Goal: Task Accomplishment & Management: Complete application form

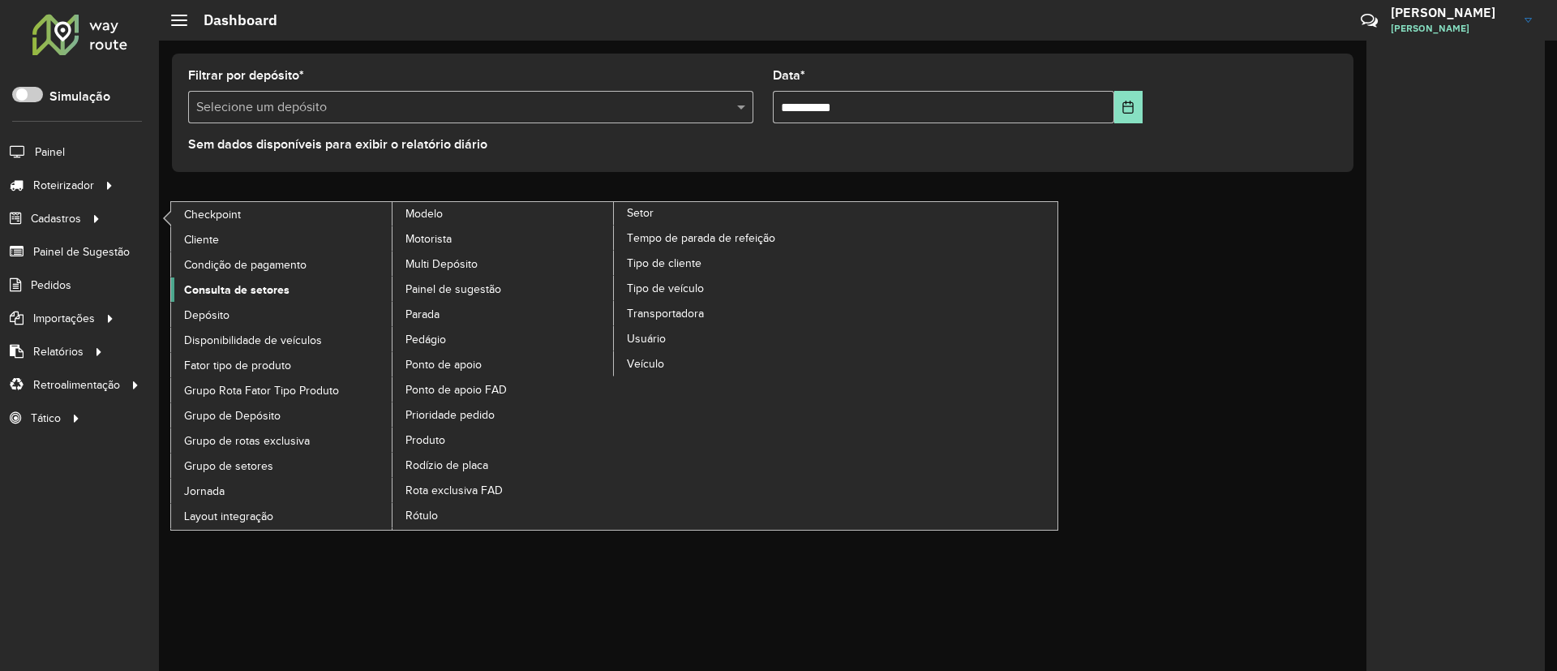
click at [244, 283] on span "Consulta de setores" at bounding box center [236, 289] width 105 height 17
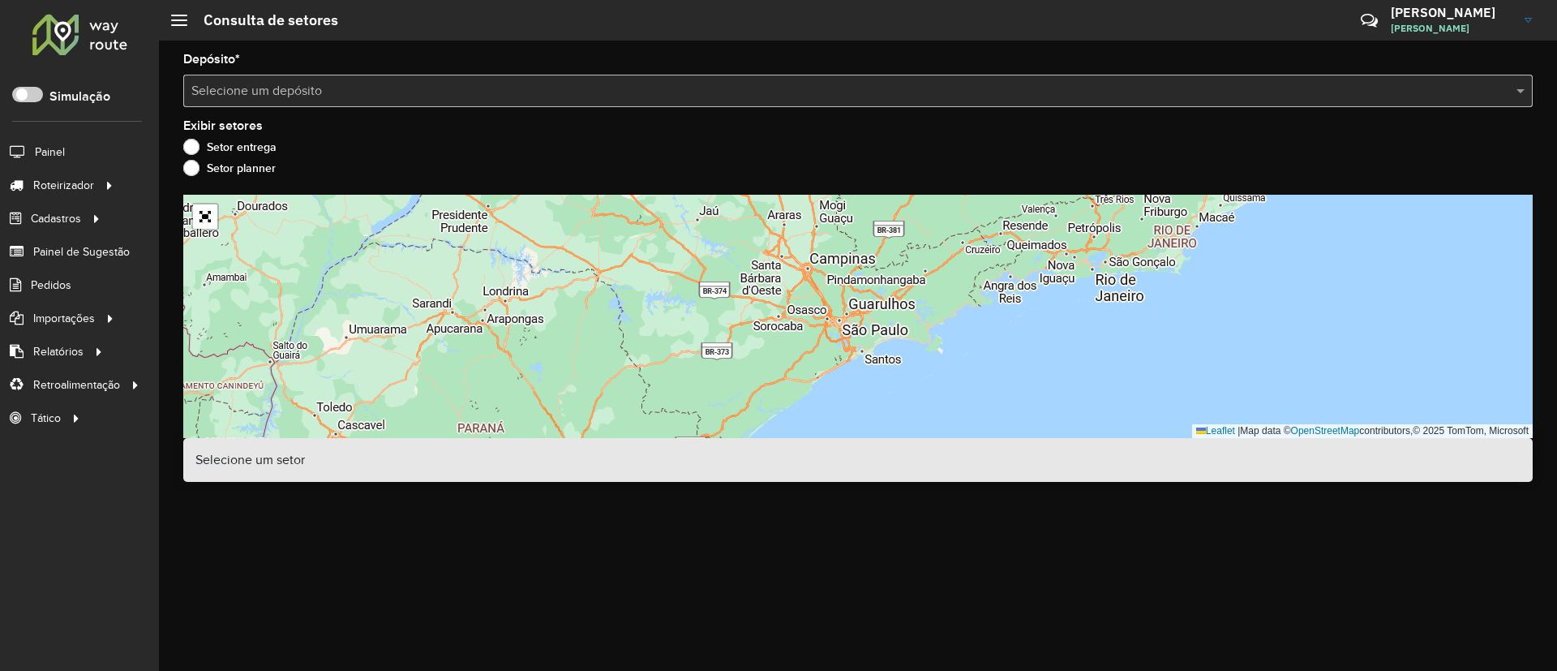
click at [556, 97] on input "text" at bounding box center [841, 91] width 1301 height 19
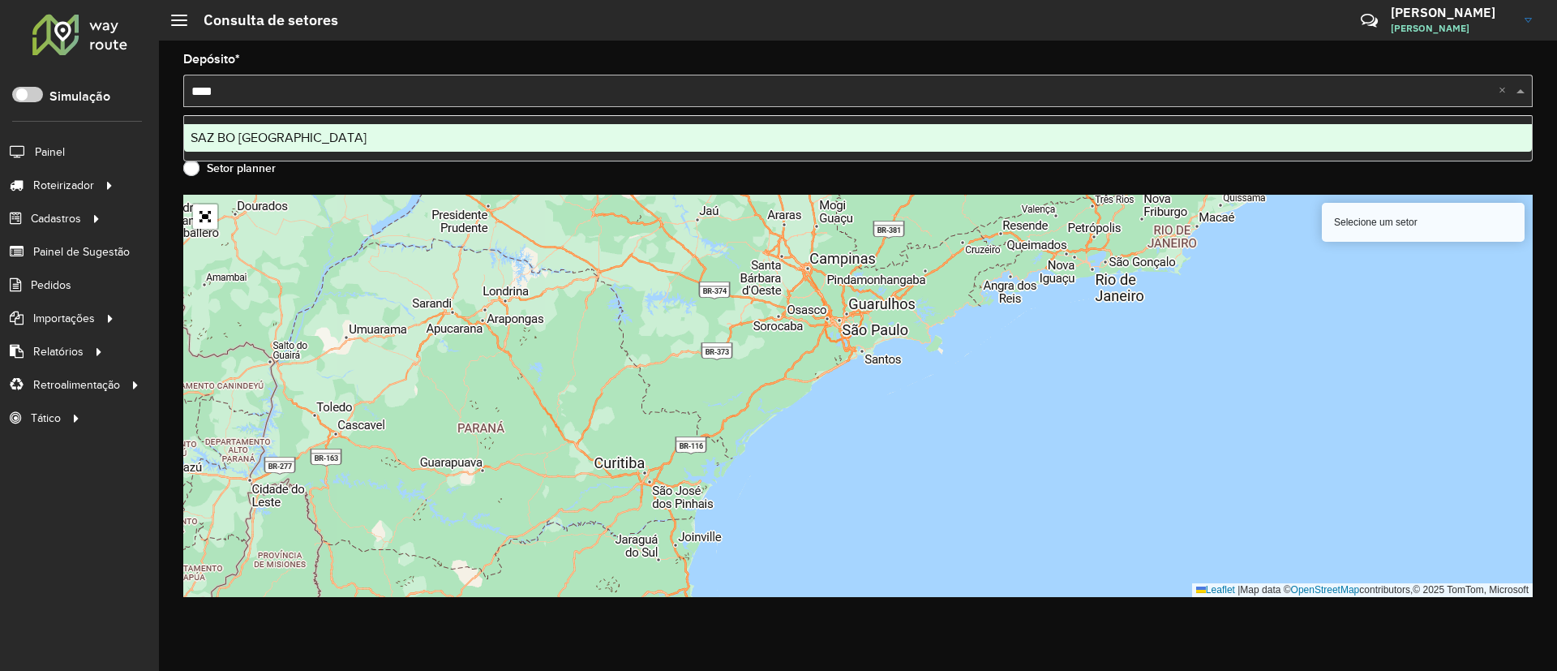
type input "*****"
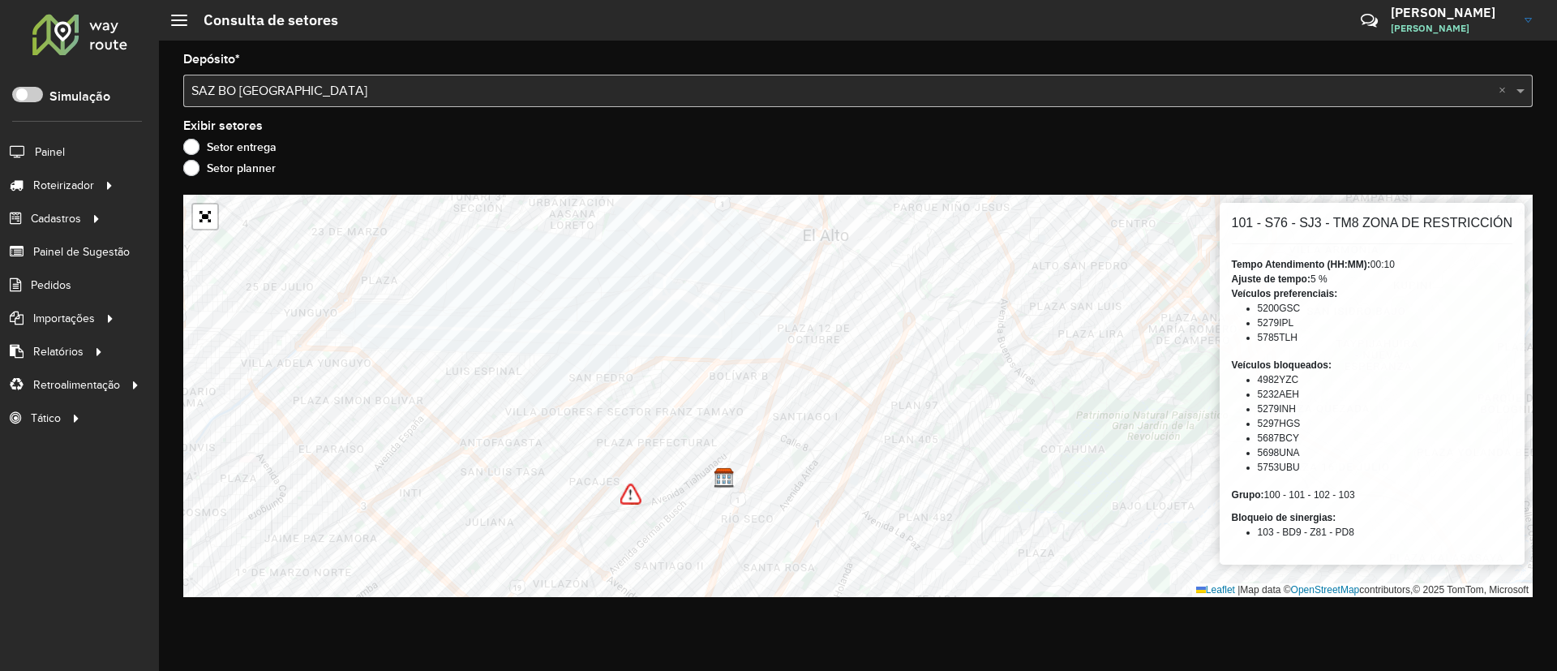
drag, startPoint x: 1258, startPoint y: 373, endPoint x: 1303, endPoint y: 465, distance: 101.9
click at [1303, 465] on ul "4982YZC 5232AEH 5279INH 5297HGS 5687BCY 5698UNA 5753UBU" at bounding box center [1372, 423] width 281 height 102
drag, startPoint x: 1232, startPoint y: 367, endPoint x: 1333, endPoint y: 370, distance: 100.6
click at [1333, 370] on div "Veículos bloqueados: 4982YZC 5232AEH 5279INH 5297HGS 5687BCY 5698UNA 5753UBU" at bounding box center [1372, 416] width 281 height 117
drag, startPoint x: 1231, startPoint y: 292, endPoint x: 1307, endPoint y: 334, distance: 86.4
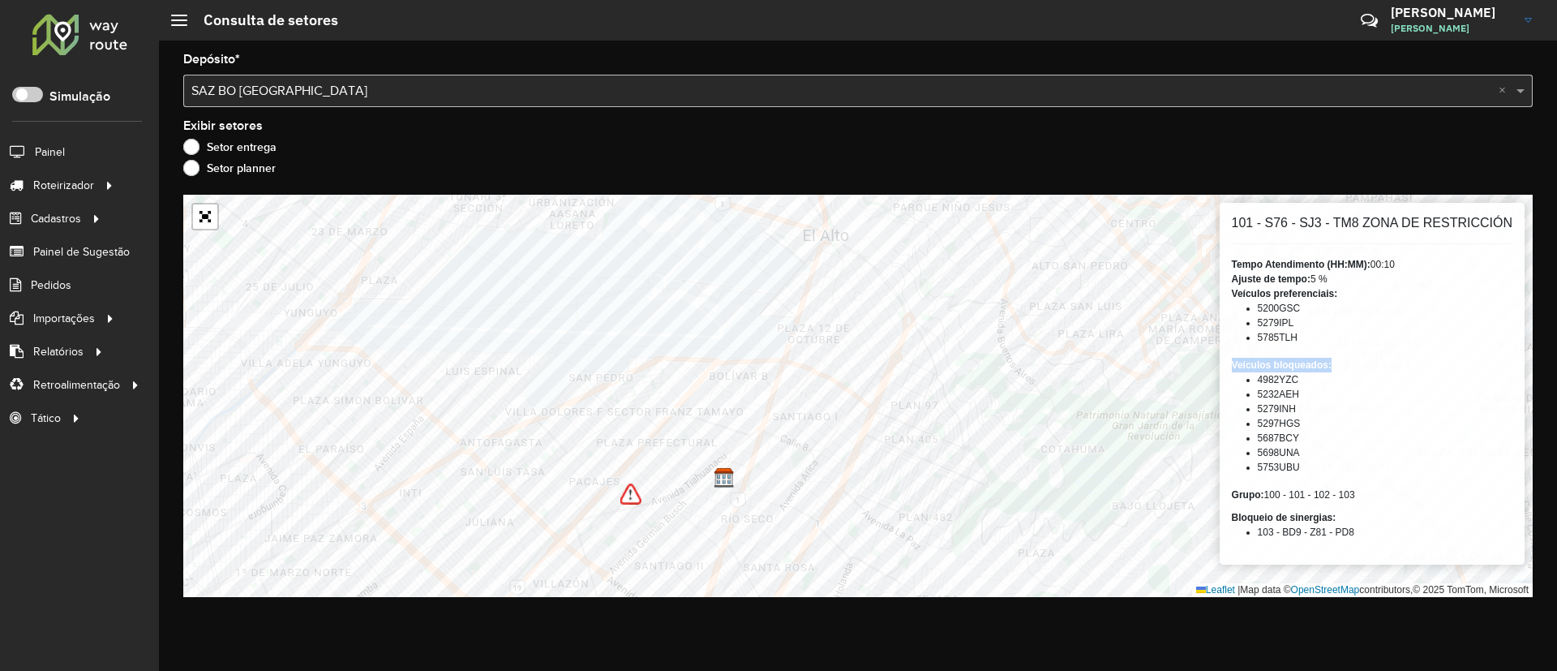
click at [1307, 334] on div "Veículos preferenciais: 5200GSC 5279IPL 5785TLH" at bounding box center [1372, 315] width 281 height 58
drag, startPoint x: 1236, startPoint y: 518, endPoint x: 1334, endPoint y: 518, distance: 98.2
click at [1334, 518] on strong "Bloqueio de sinergias:" at bounding box center [1284, 517] width 105 height 11
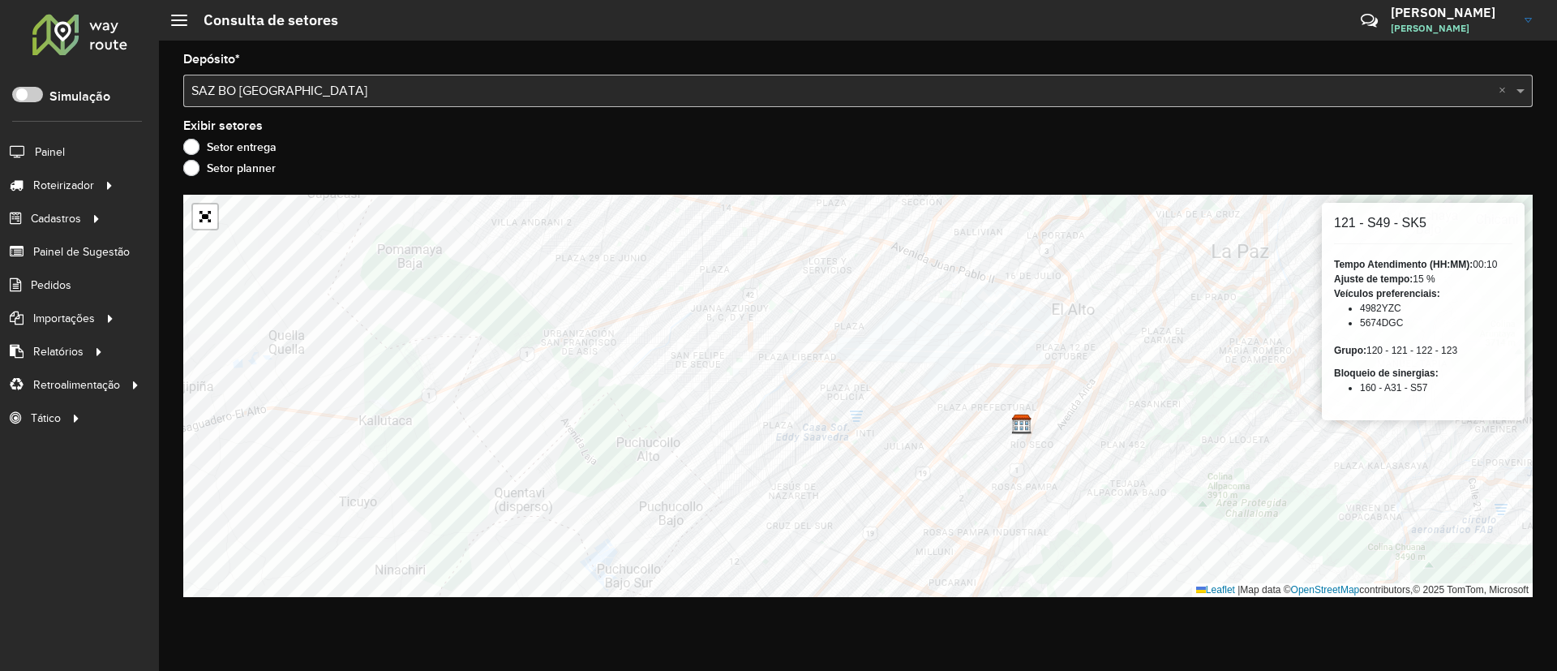
click at [354, 192] on div "Depósito * Selecione um depósito × SAZ BO El Alto × Exibir setores Setor entreg…" at bounding box center [858, 356] width 1398 height 630
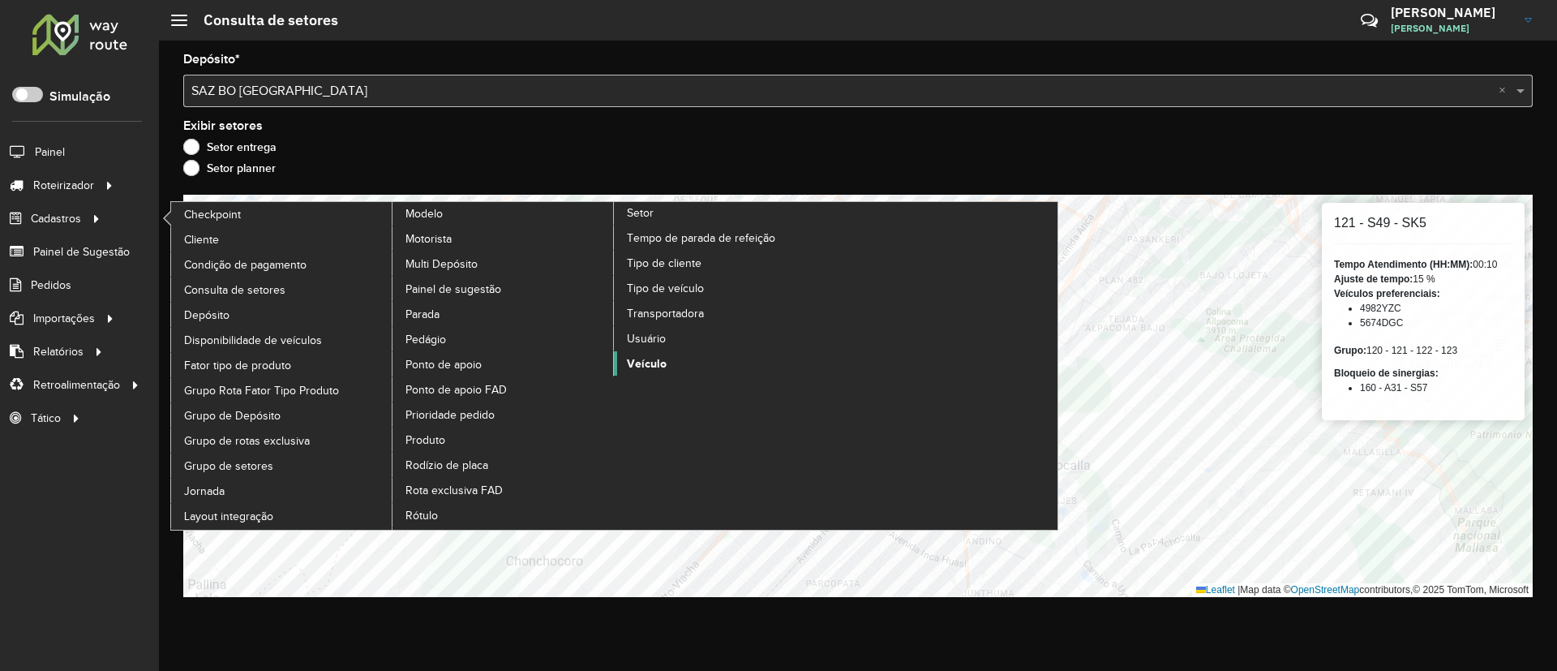
click at [646, 357] on span "Veículo" at bounding box center [647, 363] width 40 height 17
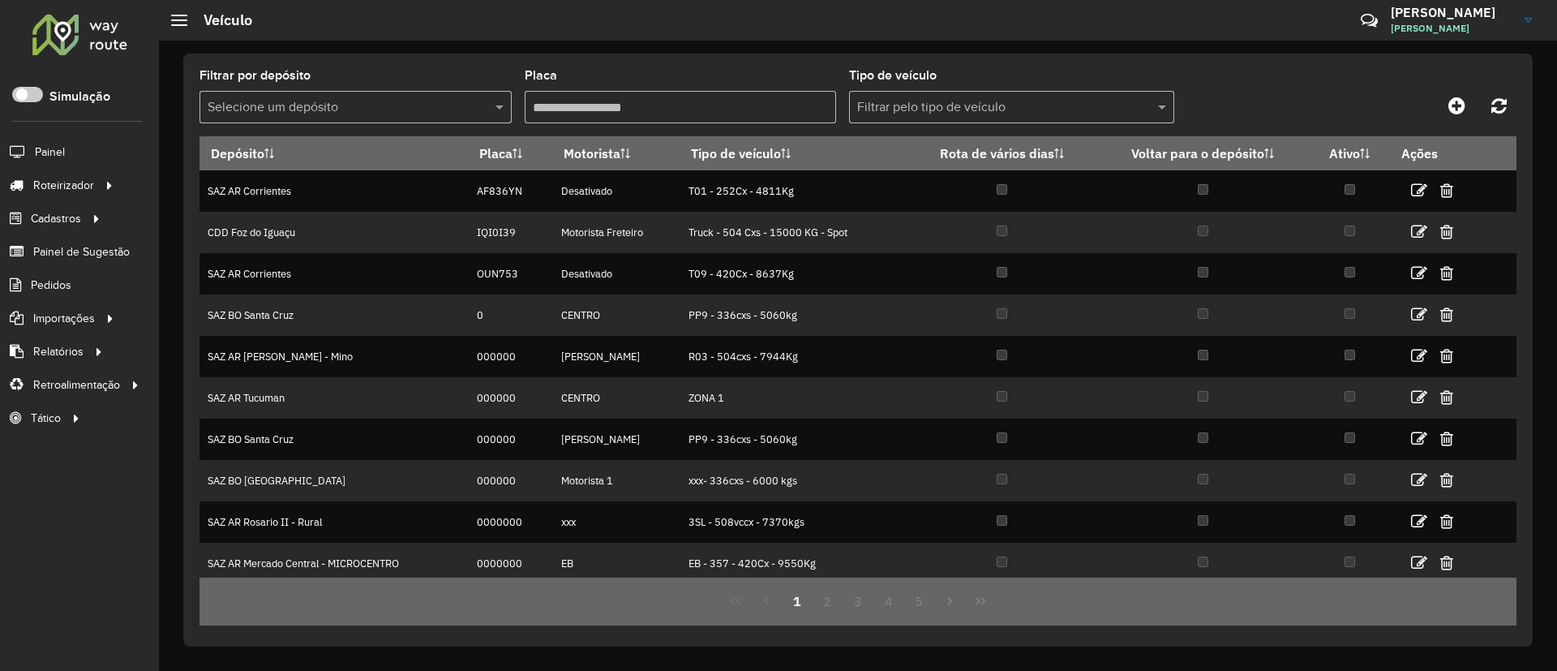
click at [484, 109] on div at bounding box center [356, 107] width 312 height 20
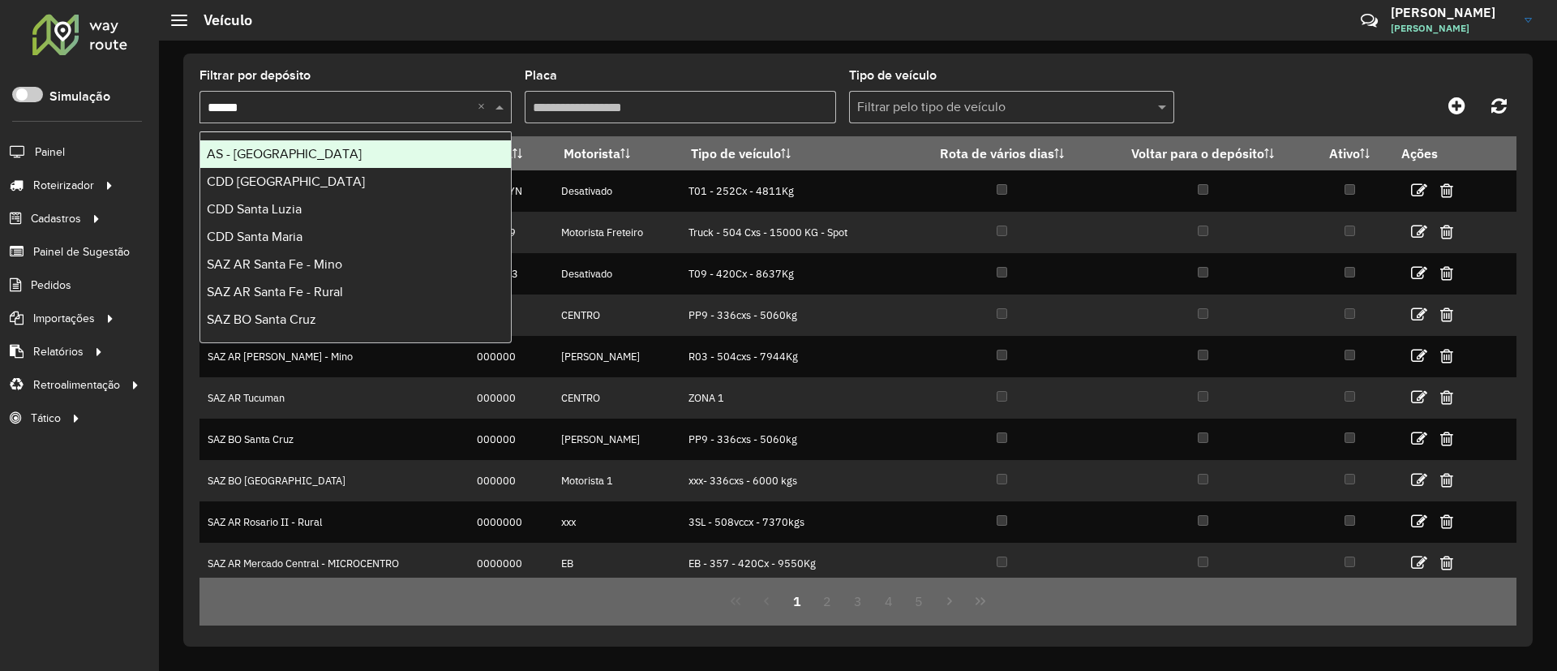
type input "*******"
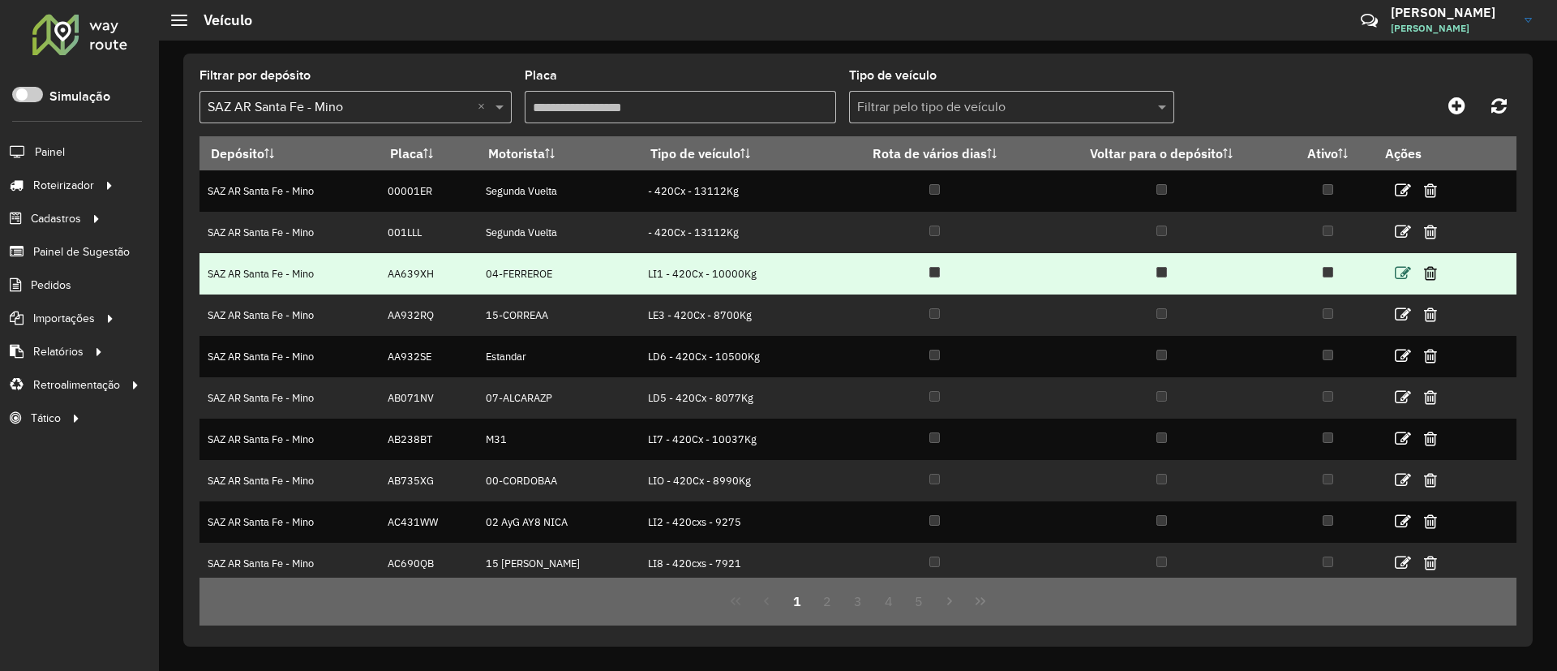
click at [1396, 271] on icon at bounding box center [1403, 273] width 16 height 16
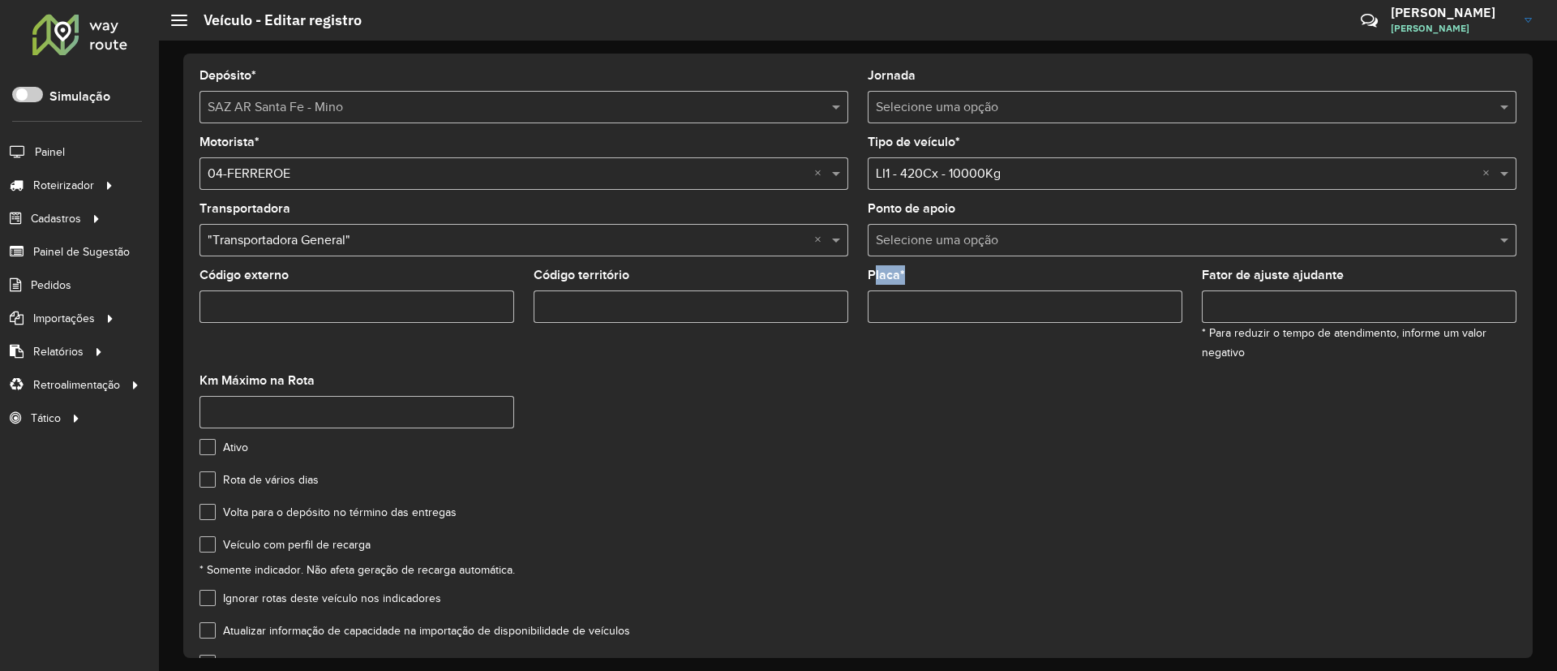
drag, startPoint x: 921, startPoint y: 277, endPoint x: 864, endPoint y: 277, distance: 56.8
click at [864, 277] on formly-field "Placa *" at bounding box center [1025, 321] width 334 height 105
click at [945, 296] on input "Placa *" at bounding box center [1025, 306] width 315 height 32
drag, startPoint x: 284, startPoint y: 309, endPoint x: 188, endPoint y: 308, distance: 95.7
click at [188, 308] on div "Depósito * Selecione um depósito × SAZ AR Santa Fe - Mino Jornada Selecione uma…" at bounding box center [858, 356] width 1350 height 604
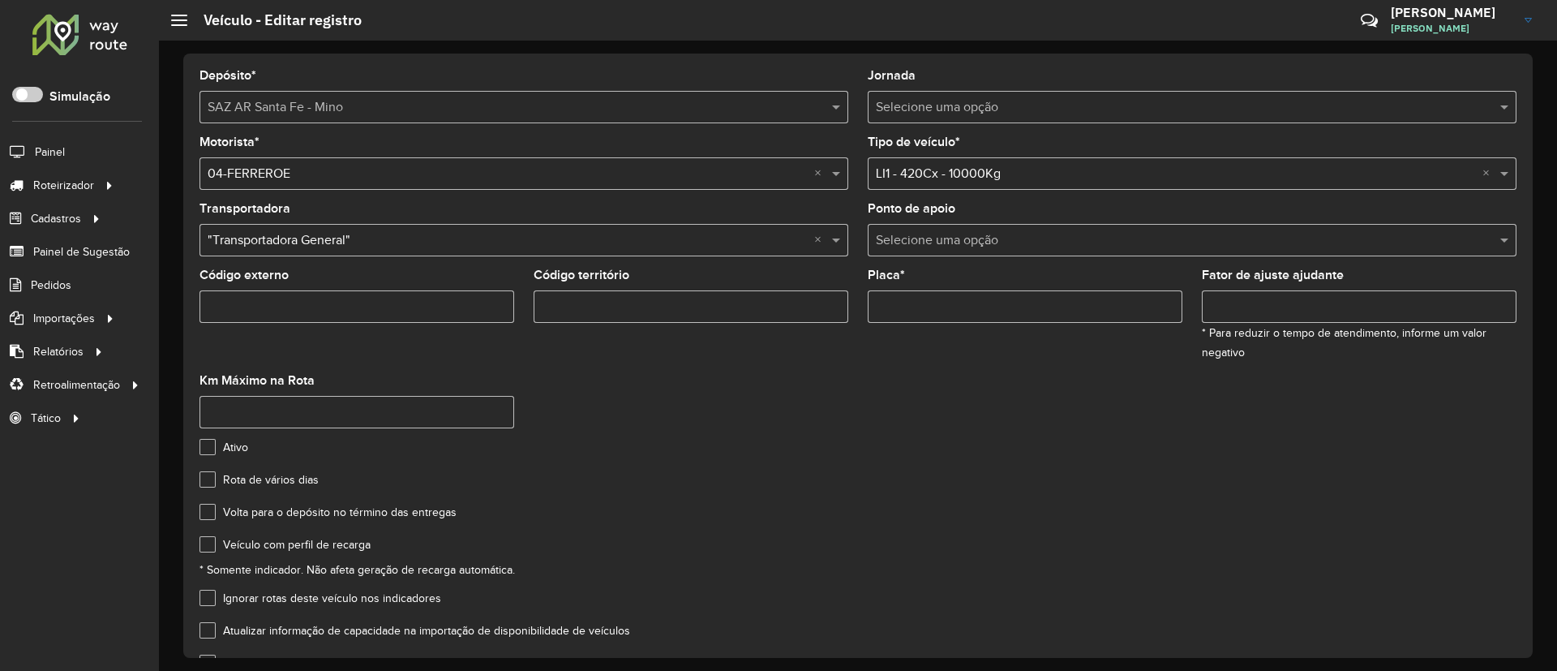
drag, startPoint x: 192, startPoint y: 276, endPoint x: 290, endPoint y: 271, distance: 97.5
click at [290, 271] on formly-field "Código externo" at bounding box center [357, 321] width 334 height 105
click at [276, 316] on input "Código externo" at bounding box center [357, 306] width 315 height 32
drag, startPoint x: 862, startPoint y: 142, endPoint x: 969, endPoint y: 141, distance: 106.3
click at [969, 141] on formly-field "Tipo de veículo * Selecione uma opção × LI1 - 420Cx - 10000Kg ×" at bounding box center [1192, 169] width 668 height 67
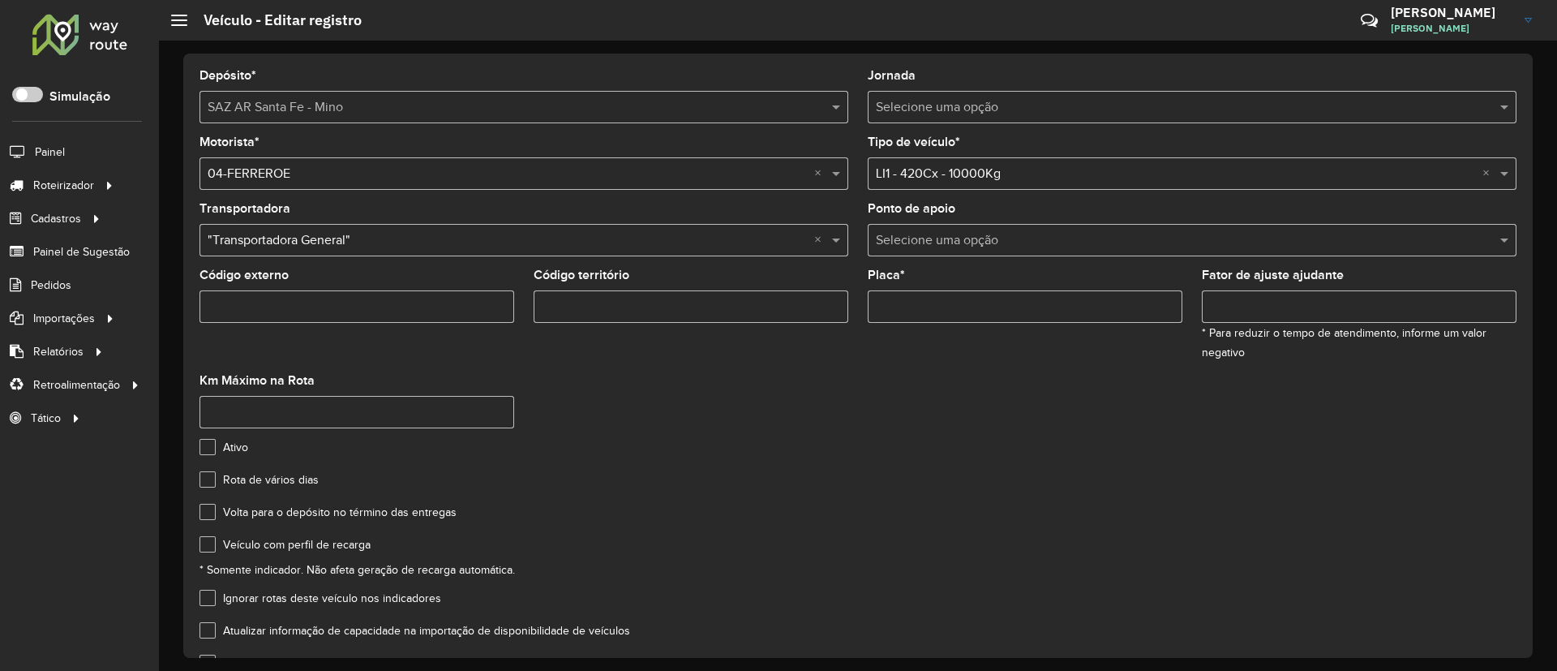
click at [904, 365] on formly-field "Placa *" at bounding box center [1025, 321] width 334 height 105
drag, startPoint x: 860, startPoint y: 269, endPoint x: 907, endPoint y: 269, distance: 47.0
click at [907, 269] on formly-field "Placa *" at bounding box center [1025, 321] width 334 height 105
click at [855, 276] on formly-field "Código território" at bounding box center [691, 321] width 334 height 105
drag, startPoint x: 861, startPoint y: 270, endPoint x: 905, endPoint y: 270, distance: 44.6
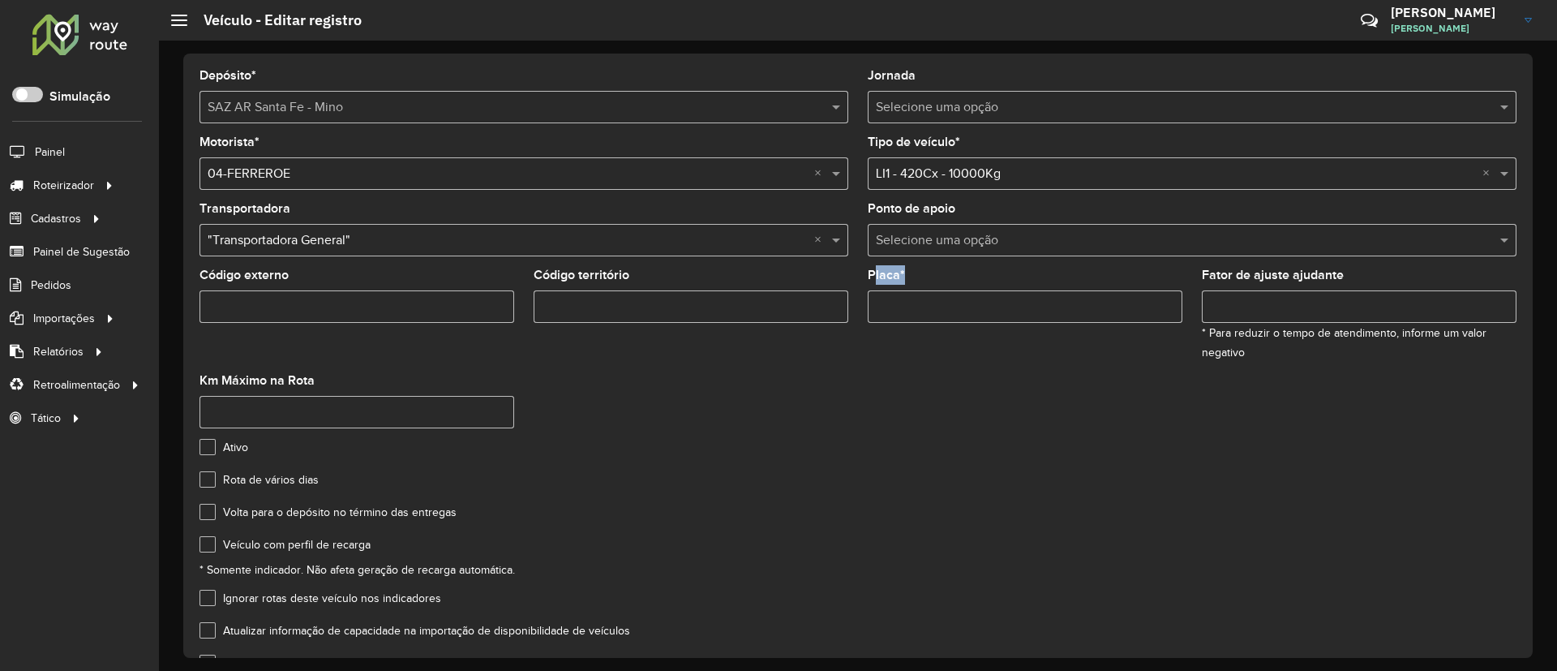
click at [905, 270] on formly-field "Placa *" at bounding box center [1025, 321] width 334 height 105
click at [848, 276] on formly-field "Código território" at bounding box center [691, 321] width 334 height 105
drag, startPoint x: 200, startPoint y: 277, endPoint x: 286, endPoint y: 277, distance: 85.2
click at [286, 277] on label "Código externo" at bounding box center [244, 274] width 89 height 19
drag, startPoint x: 867, startPoint y: 275, endPoint x: 903, endPoint y: 273, distance: 35.7
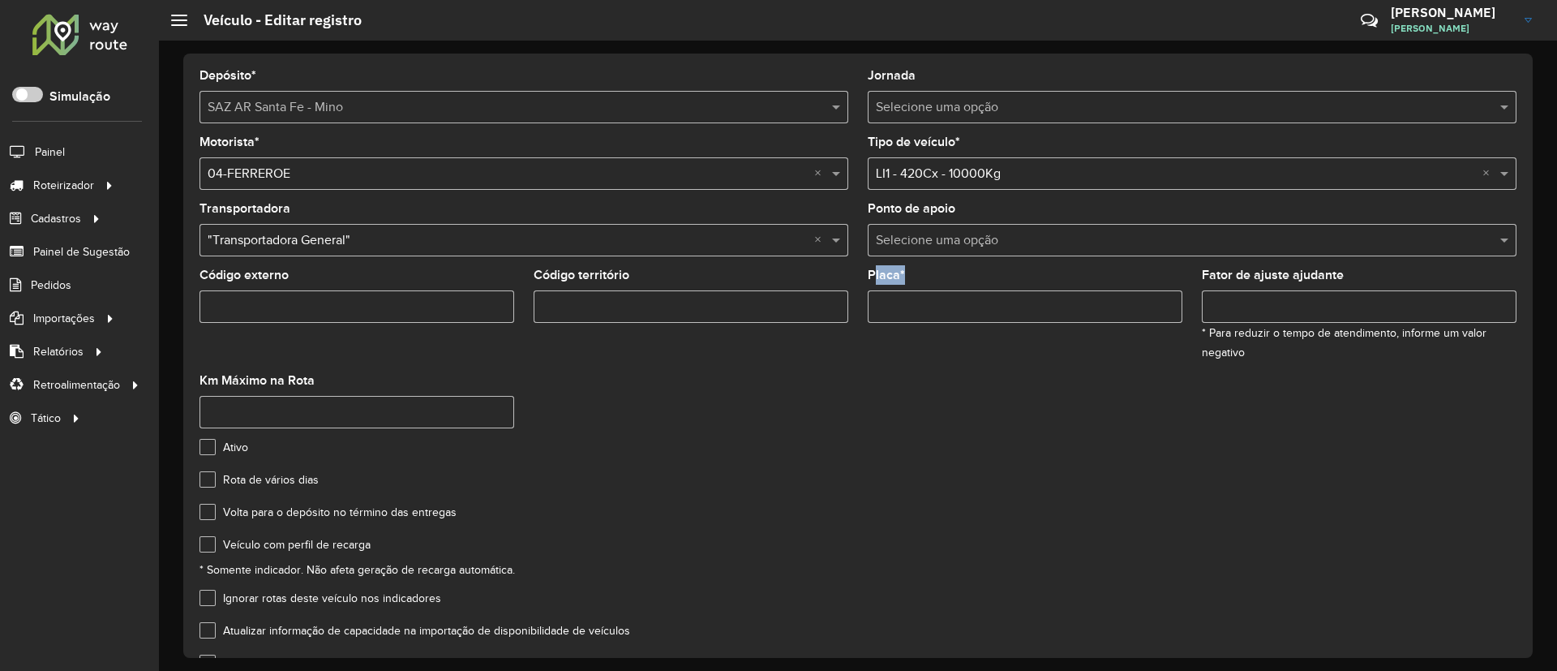
click at [903, 273] on label "Placa *" at bounding box center [886, 274] width 37 height 19
drag, startPoint x: 303, startPoint y: 277, endPoint x: 161, endPoint y: 273, distance: 141.2
click at [161, 273] on div "Depósito * Selecione um depósito × SAZ AR Santa Fe - Mino Jornada Selecione uma…" at bounding box center [858, 356] width 1398 height 630
click at [307, 280] on div "Código externo" at bounding box center [357, 296] width 315 height 54
drag, startPoint x: 288, startPoint y: 272, endPoint x: 202, endPoint y: 283, distance: 86.7
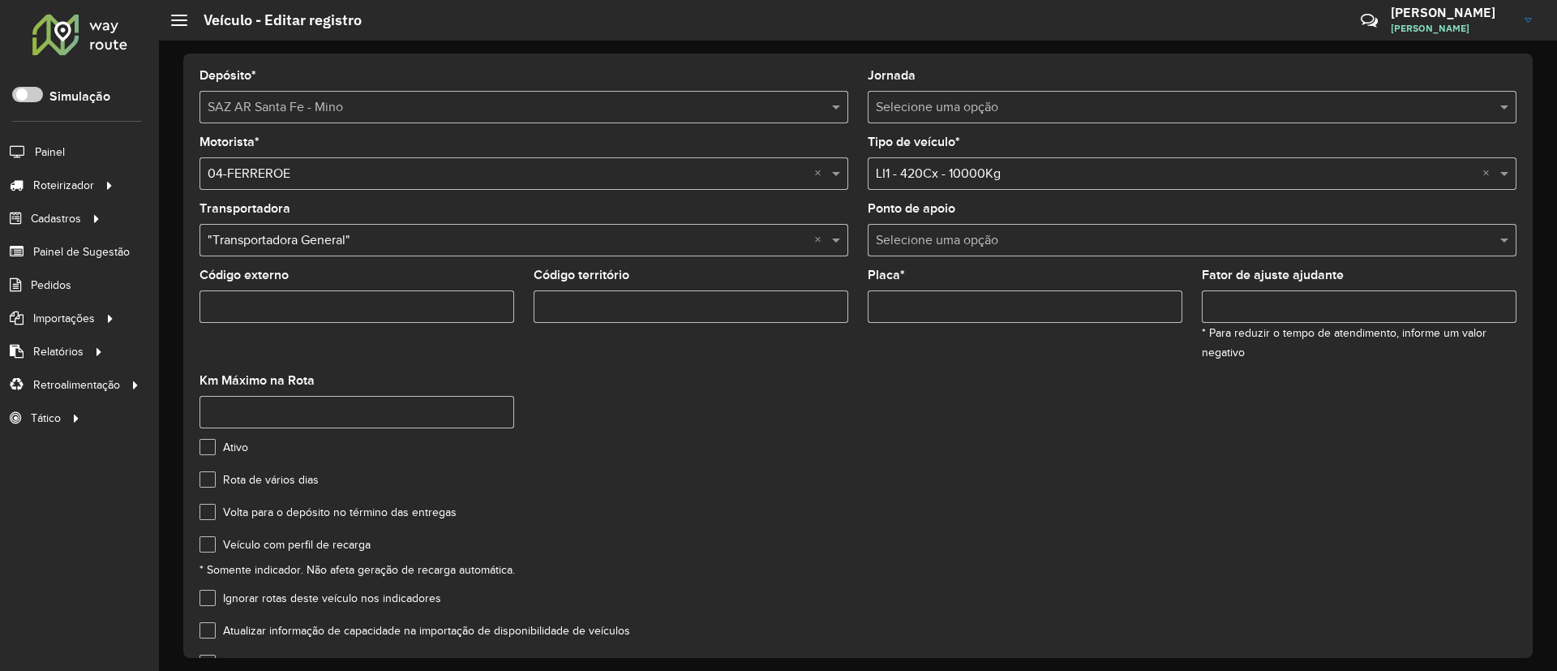
click at [202, 283] on label "Código externo" at bounding box center [244, 274] width 89 height 19
drag, startPoint x: 864, startPoint y: 279, endPoint x: 906, endPoint y: 271, distance: 43.0
click at [906, 271] on formly-field "Placa *" at bounding box center [1025, 321] width 334 height 105
click at [848, 373] on formly-field "Código território" at bounding box center [691, 321] width 334 height 105
drag, startPoint x: 864, startPoint y: 270, endPoint x: 913, endPoint y: 270, distance: 48.7
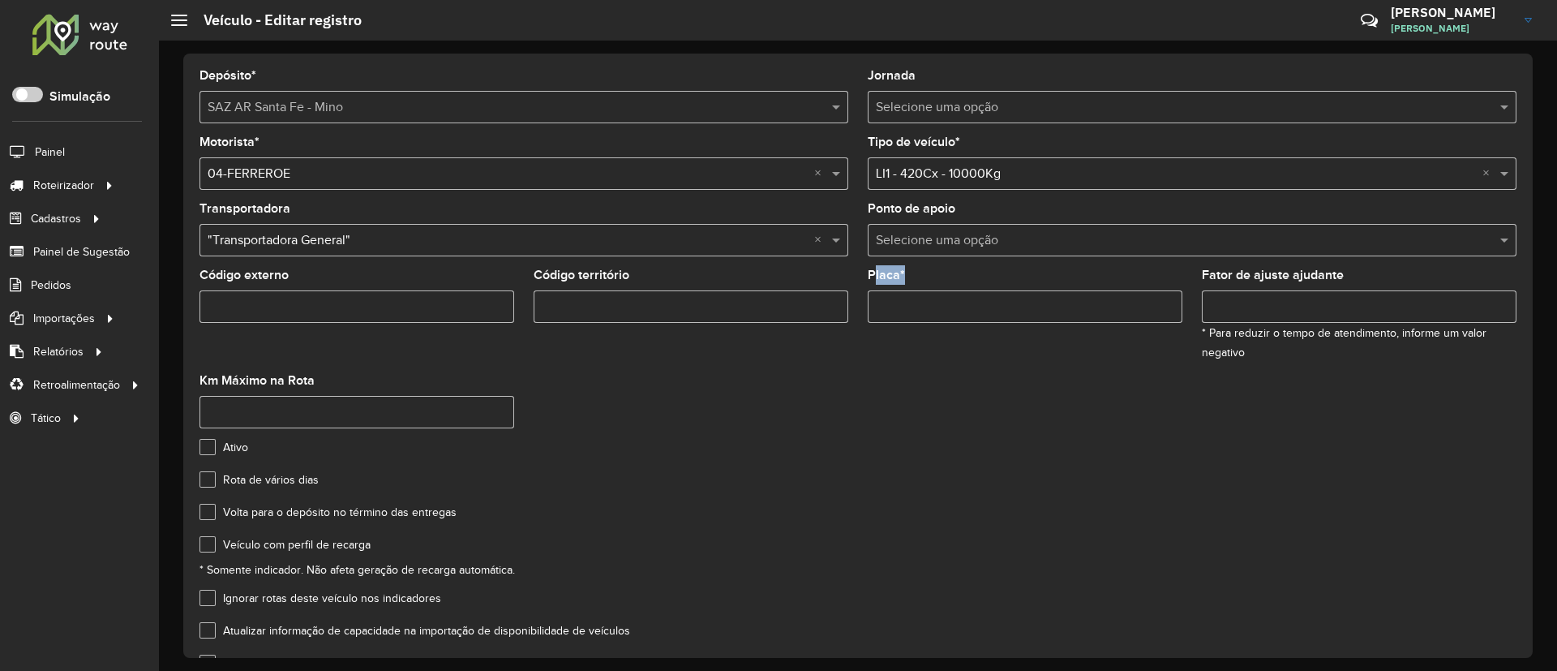
click at [913, 270] on formly-field "Placa *" at bounding box center [1025, 321] width 334 height 105
click at [860, 377] on formly-group "Motorista * Selecione uma opção × 04-FERREROE × Tipo de veículo * Selecione uma…" at bounding box center [858, 288] width 1337 height 305
drag, startPoint x: 869, startPoint y: 271, endPoint x: 905, endPoint y: 268, distance: 36.6
click at [905, 268] on formly-group "Motorista * Selecione uma opção × 04-FERREROE × Tipo de veículo * Selecione uma…" at bounding box center [858, 288] width 1337 height 305
click at [895, 272] on label "Placa *" at bounding box center [886, 274] width 37 height 19
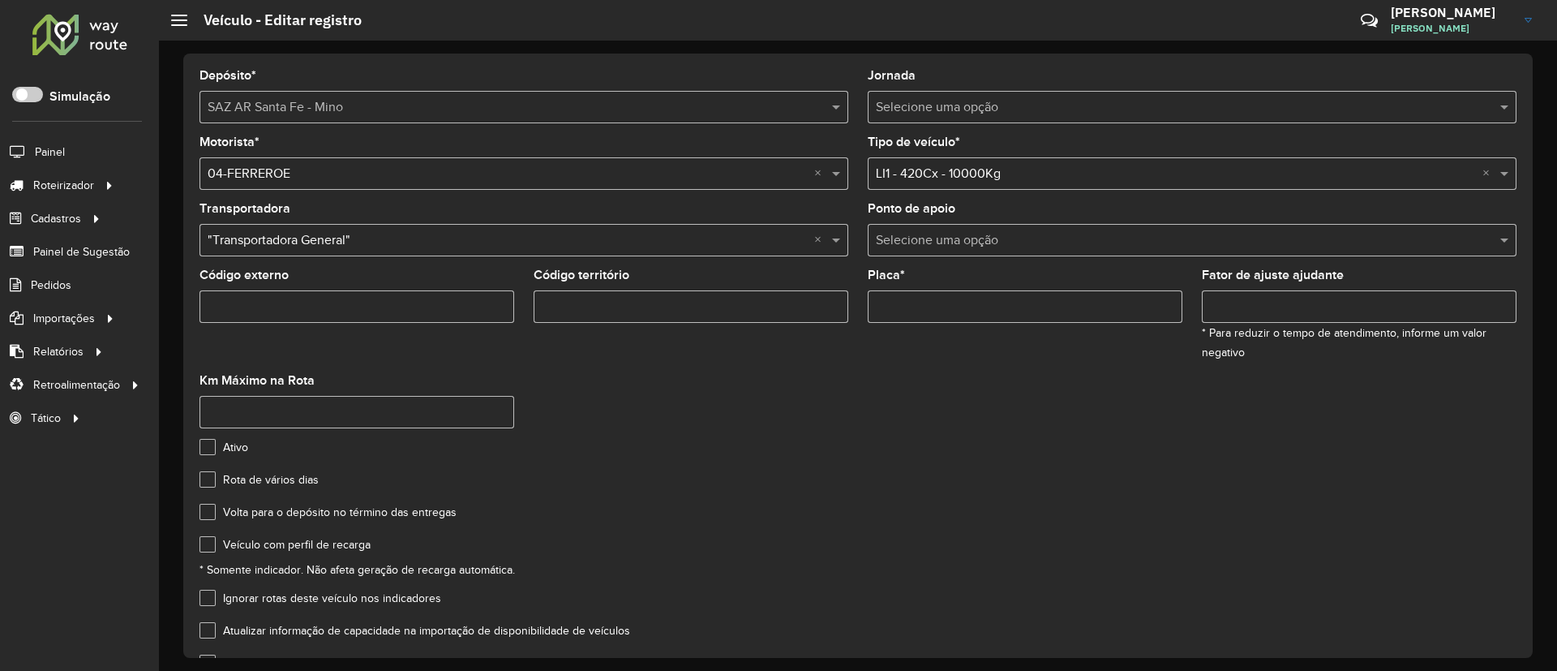
click at [895, 290] on input "Placa *" at bounding box center [1025, 306] width 315 height 32
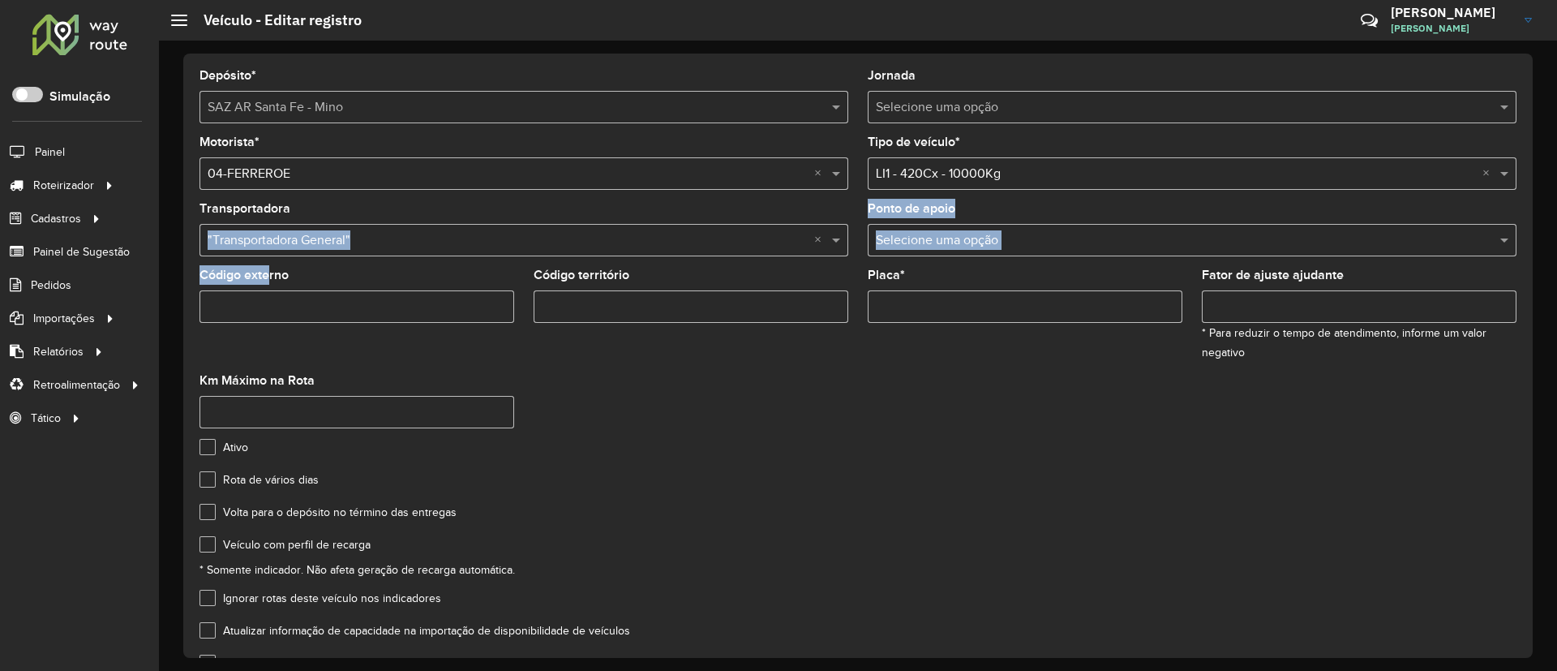
drag, startPoint x: 185, startPoint y: 267, endPoint x: 261, endPoint y: 269, distance: 76.3
click at [261, 269] on div "Depósito * Selecione um depósito × SAZ AR Santa Fe - Mino Jornada Selecione uma…" at bounding box center [858, 356] width 1350 height 604
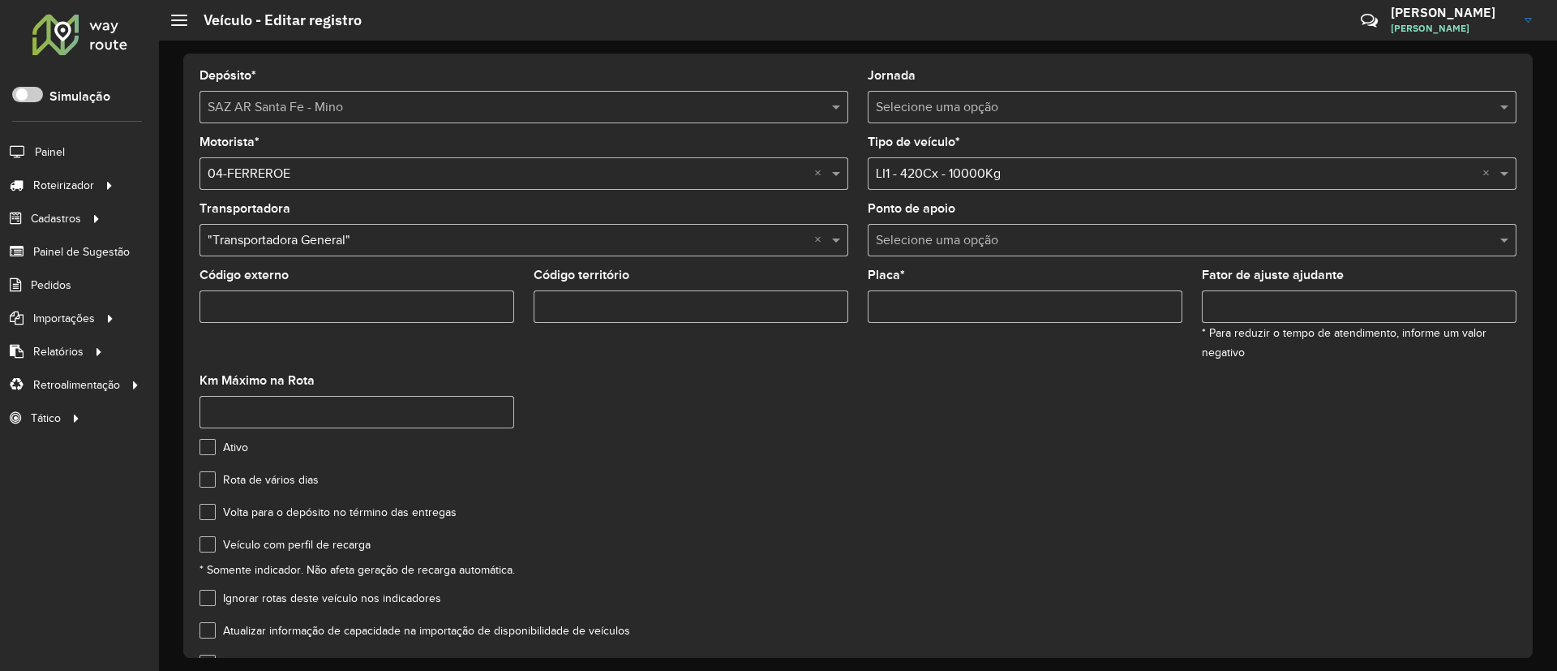
click at [278, 275] on label "Código externo" at bounding box center [244, 274] width 89 height 19
click at [278, 290] on input "Código externo" at bounding box center [357, 306] width 315 height 32
drag, startPoint x: 290, startPoint y: 275, endPoint x: 197, endPoint y: 279, distance: 92.6
click at [197, 279] on formly-field "Código externo" at bounding box center [357, 321] width 334 height 105
drag, startPoint x: 236, startPoint y: 301, endPoint x: 199, endPoint y: 309, distance: 38.2
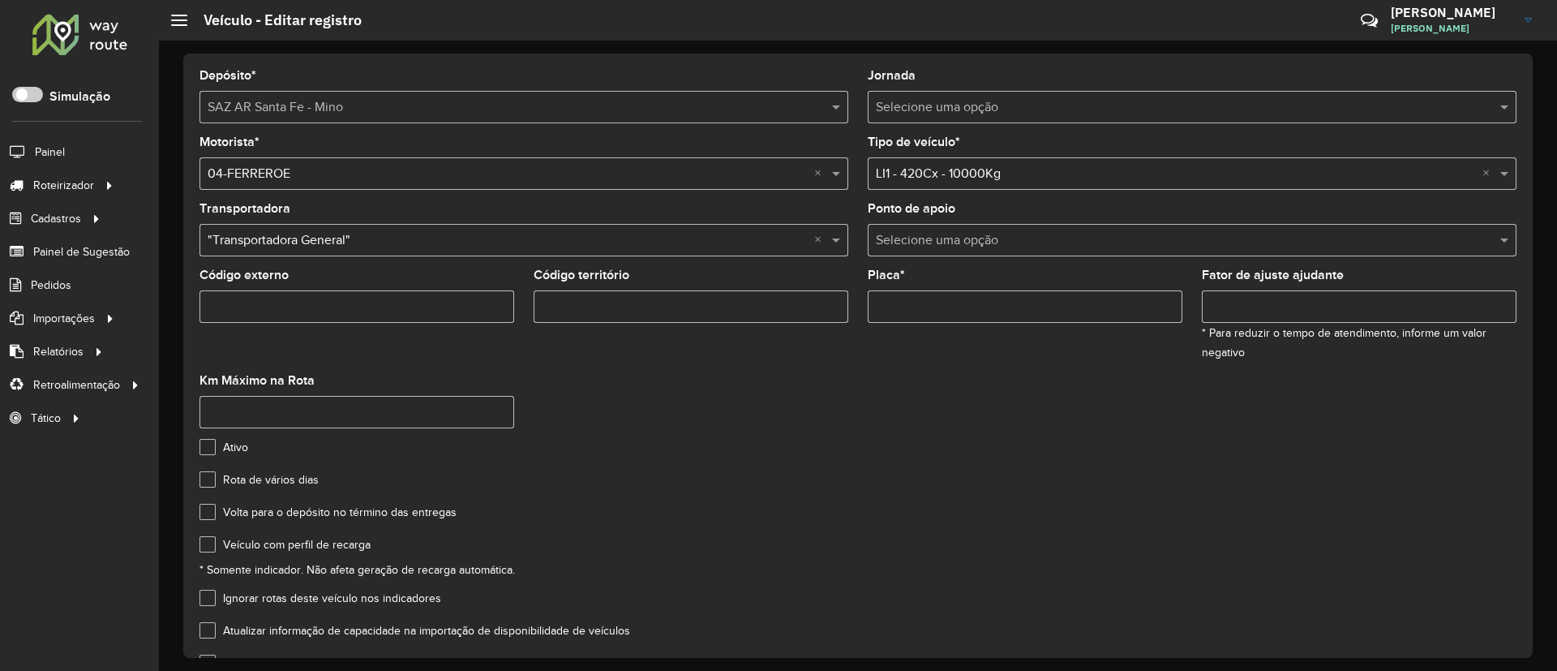
click at [199, 309] on formly-field "Código externo" at bounding box center [357, 321] width 334 height 105
click at [227, 308] on input "Código externo" at bounding box center [357, 306] width 315 height 32
drag, startPoint x: 238, startPoint y: 307, endPoint x: 200, endPoint y: 317, distance: 39.3
click at [200, 317] on input "Código externo" at bounding box center [357, 306] width 315 height 32
drag, startPoint x: 857, startPoint y: 277, endPoint x: 907, endPoint y: 275, distance: 49.5
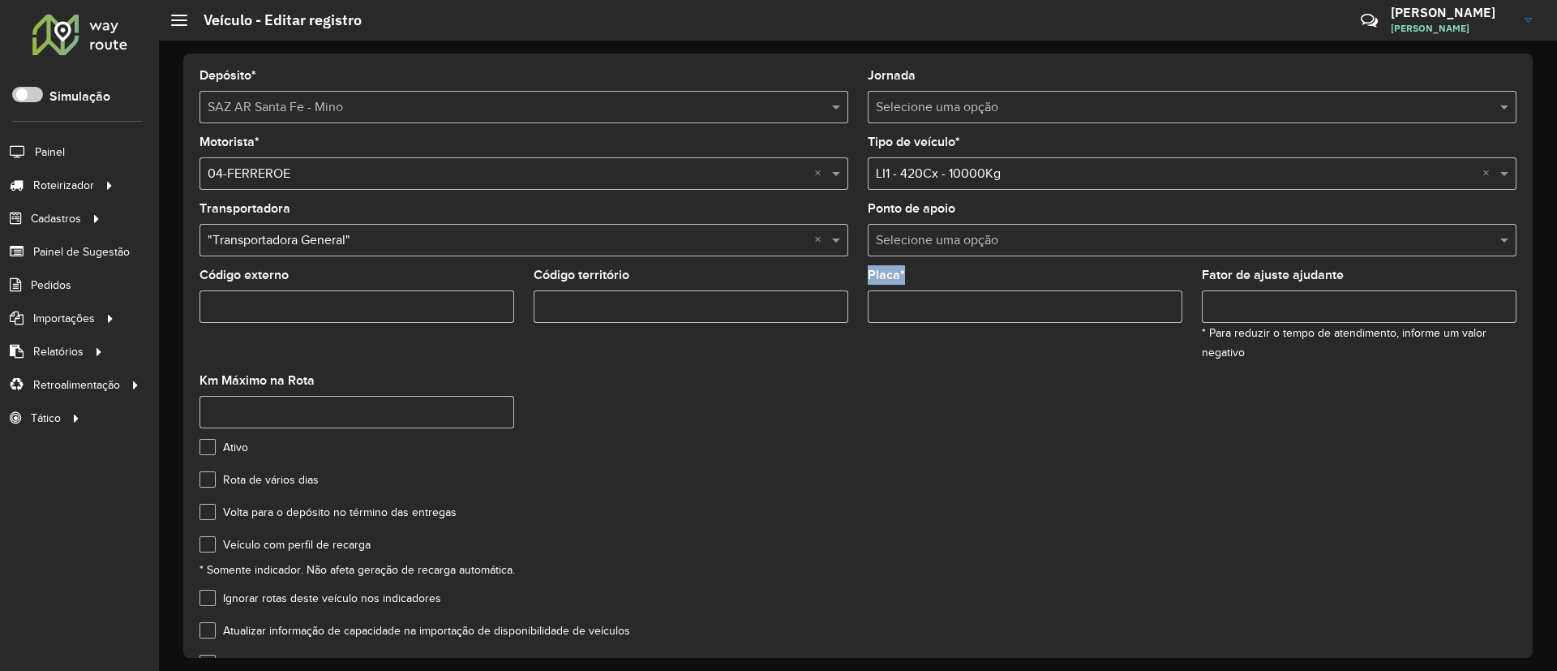
click at [907, 275] on formly-group "Motorista * Selecione uma opção × 04-FERREROE × Tipo de veículo * Selecione uma…" at bounding box center [858, 288] width 1337 height 305
drag, startPoint x: 874, startPoint y: 299, endPoint x: 943, endPoint y: 316, distance: 71.6
click at [943, 316] on input "Placa *" at bounding box center [1025, 306] width 315 height 32
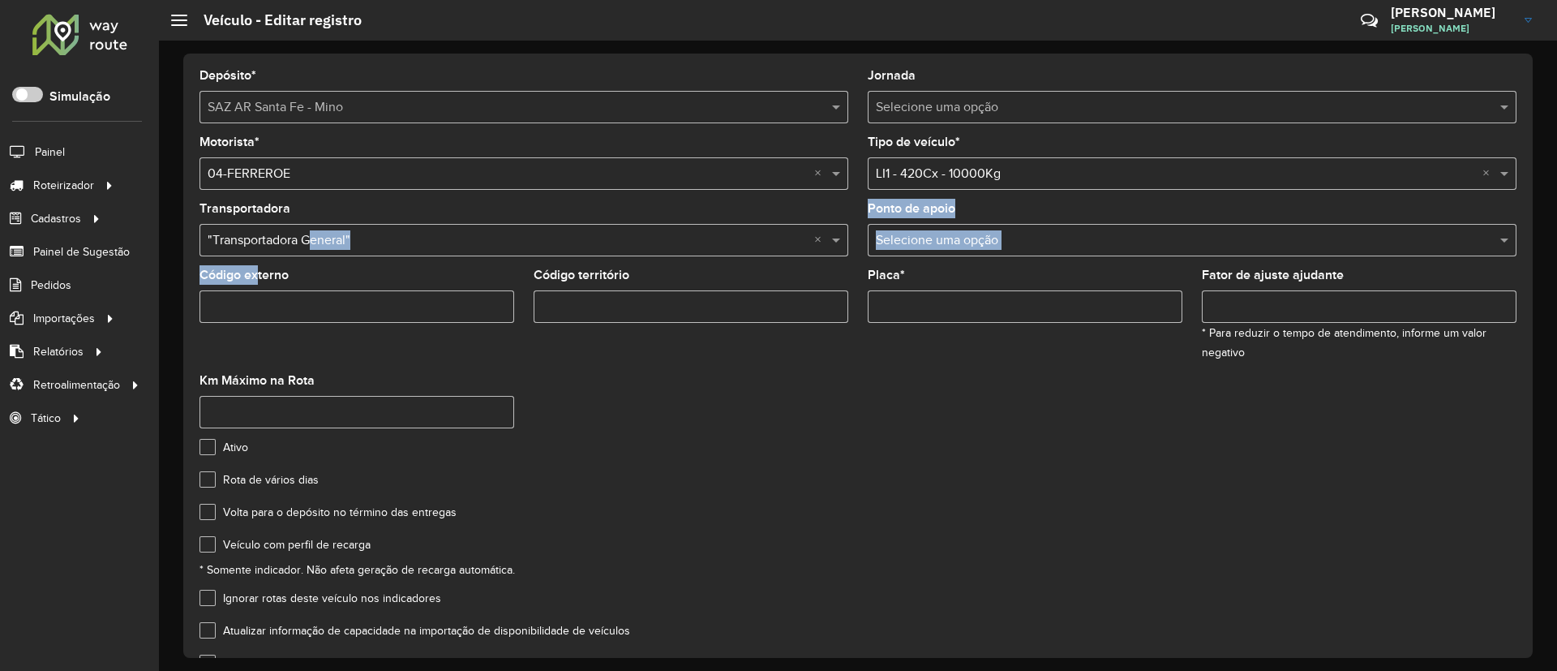
drag, startPoint x: 312, startPoint y: 260, endPoint x: 254, endPoint y: 278, distance: 61.1
click at [254, 278] on formly-group "Motorista * Selecione uma opção × 04-FERREROE × Tipo de veículo * Selecione uma…" at bounding box center [858, 288] width 1337 height 305
click at [290, 277] on div "Código externo" at bounding box center [357, 296] width 315 height 54
drag, startPoint x: 261, startPoint y: 279, endPoint x: 196, endPoint y: 288, distance: 65.5
click at [196, 288] on formly-field "Código externo" at bounding box center [357, 321] width 334 height 105
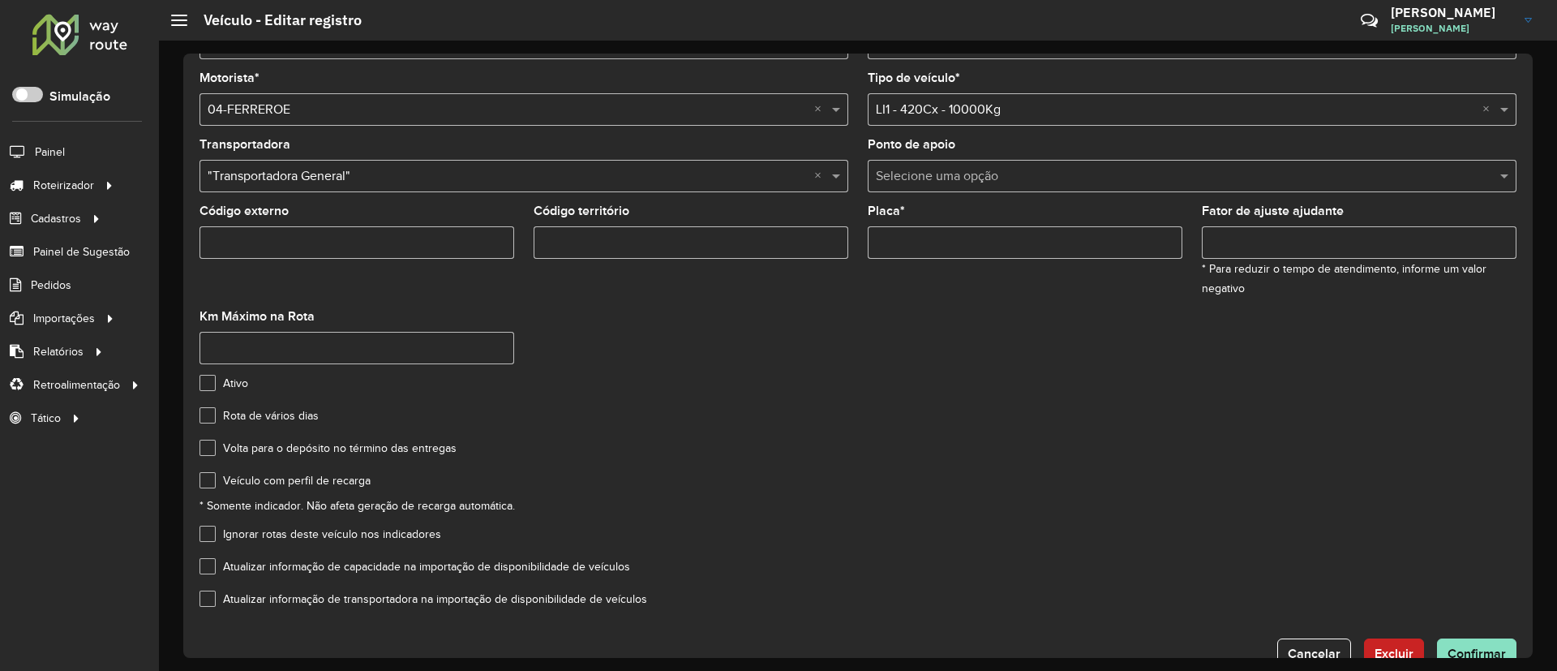
scroll to position [105, 0]
